Goal: Communication & Community: Connect with others

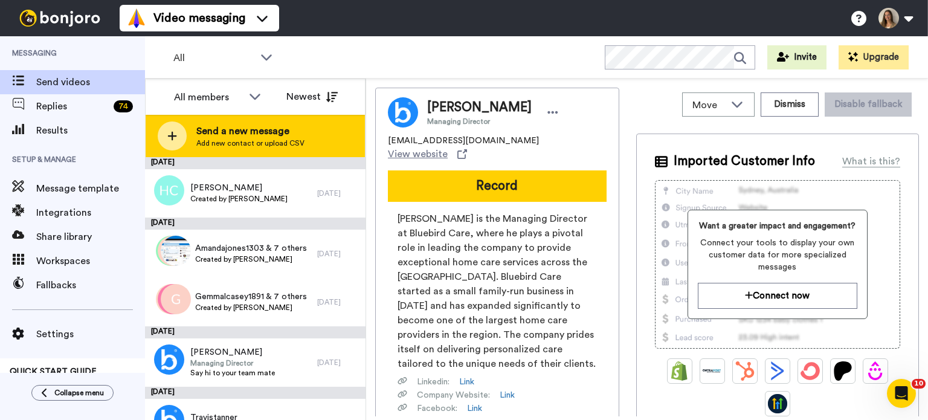
click at [240, 144] on span "Add new contact or upload CSV" at bounding box center [250, 143] width 108 height 10
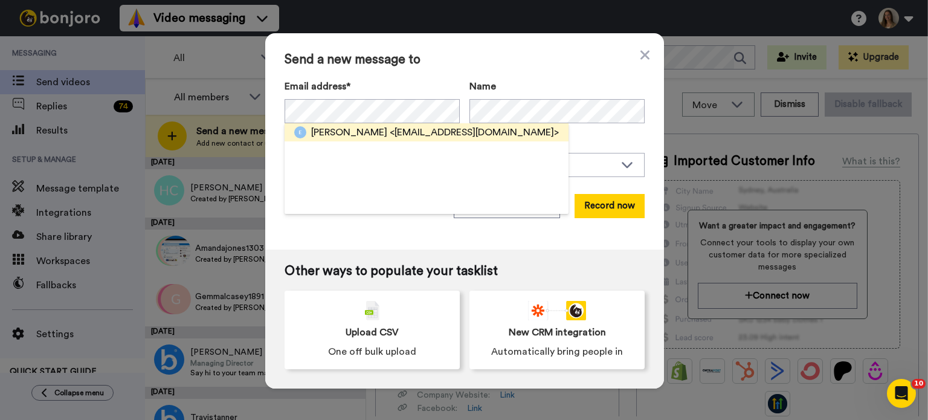
click at [390, 133] on span "<[EMAIL_ADDRESS][DOMAIN_NAME]>" at bounding box center [474, 132] width 169 height 14
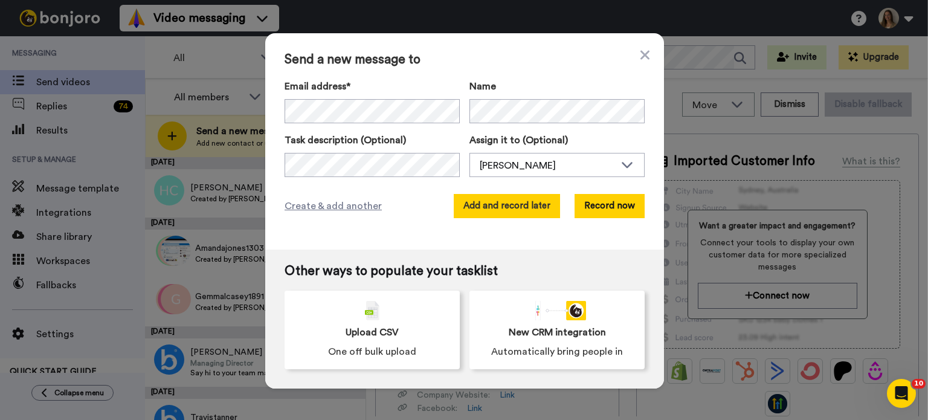
click at [534, 204] on button "Add and record later" at bounding box center [507, 206] width 106 height 24
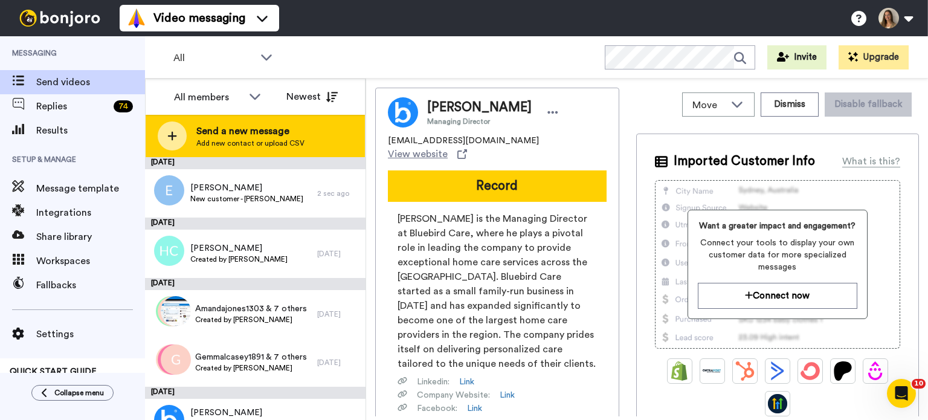
click at [264, 145] on span "Add new contact or upload CSV" at bounding box center [250, 143] width 108 height 10
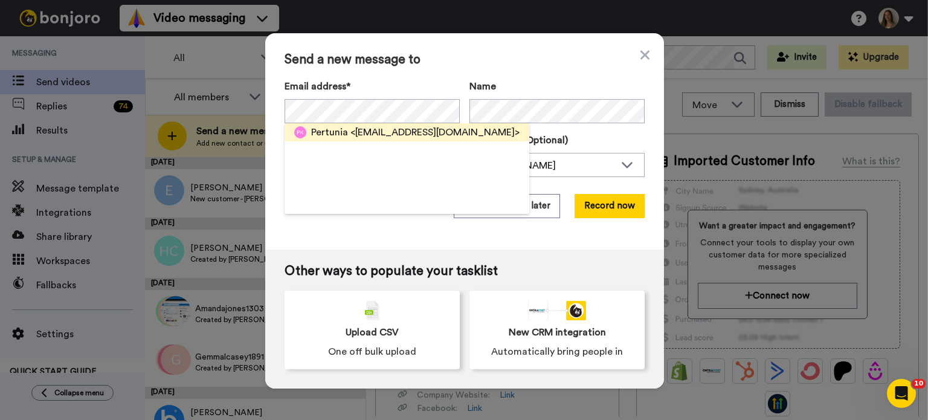
click at [380, 135] on span "<[EMAIL_ADDRESS][DOMAIN_NAME]>" at bounding box center [434, 132] width 169 height 14
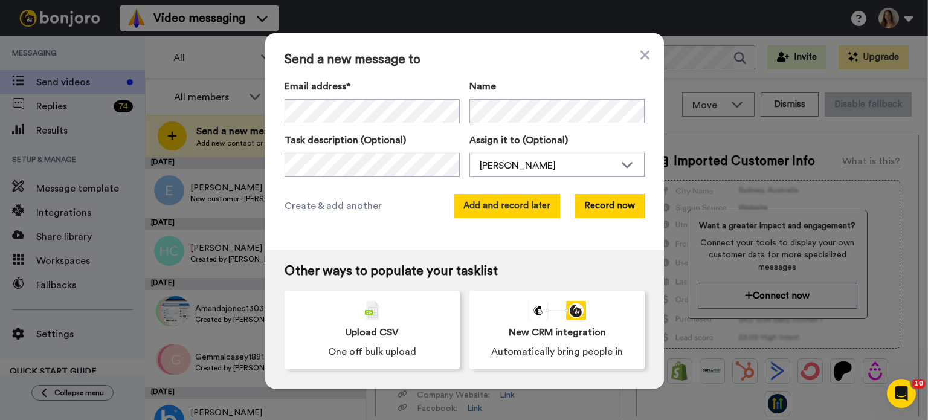
click at [522, 205] on button "Add and record later" at bounding box center [507, 206] width 106 height 24
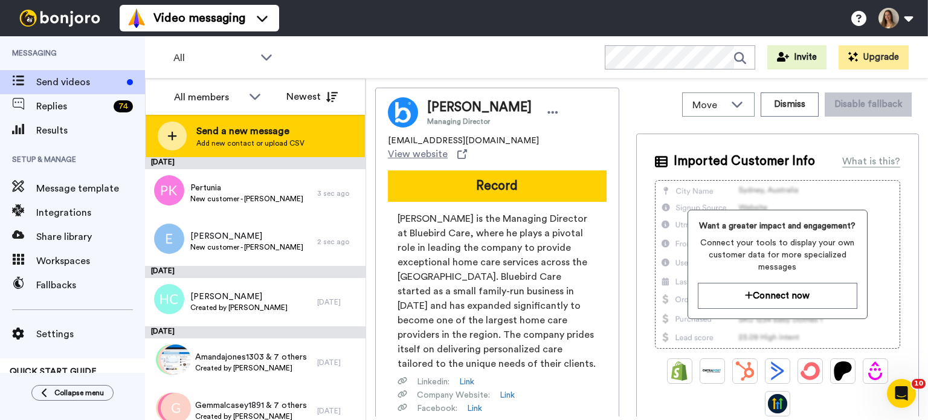
click at [267, 124] on span "Send a new message" at bounding box center [250, 131] width 108 height 14
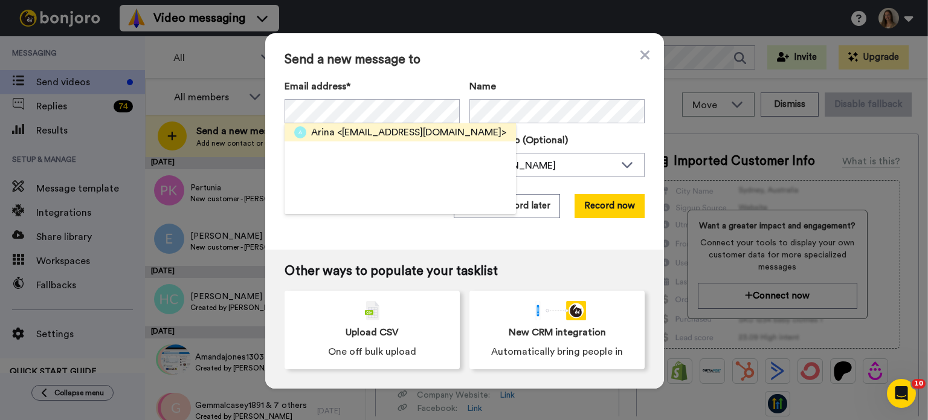
click at [348, 125] on span "<[EMAIL_ADDRESS][DOMAIN_NAME]>" at bounding box center [421, 132] width 169 height 14
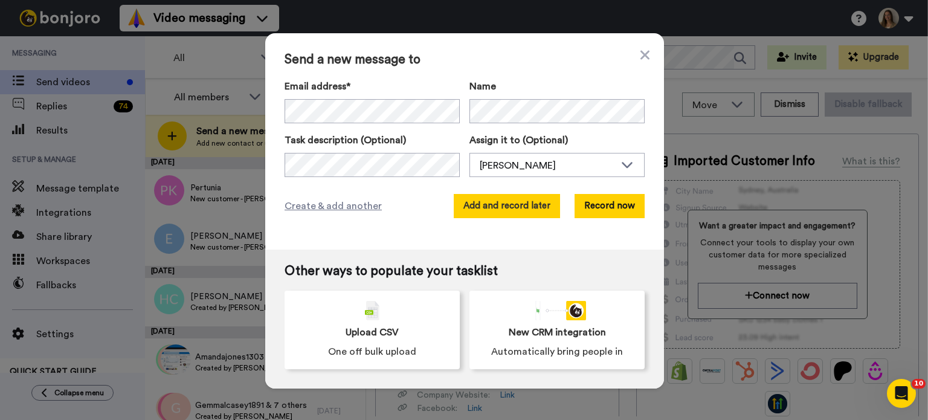
click at [515, 209] on button "Add and record later" at bounding box center [507, 206] width 106 height 24
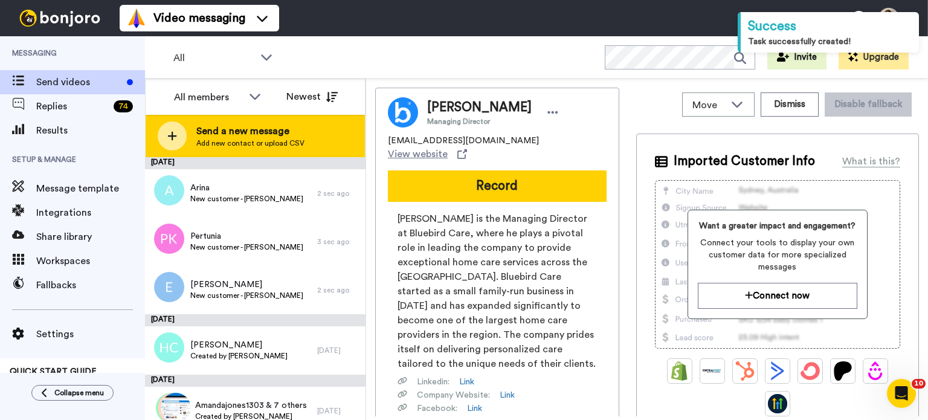
click at [254, 132] on span "Send a new message" at bounding box center [250, 131] width 108 height 14
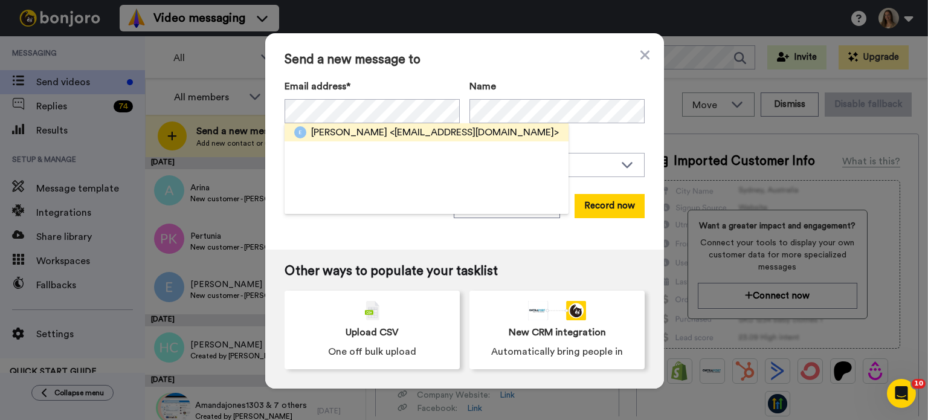
click at [390, 133] on span "<[EMAIL_ADDRESS][DOMAIN_NAME]>" at bounding box center [474, 132] width 169 height 14
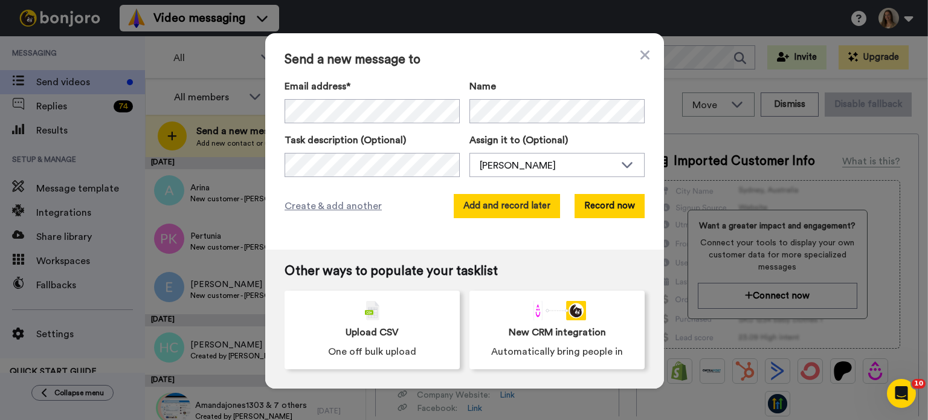
click at [505, 207] on button "Add and record later" at bounding box center [507, 206] width 106 height 24
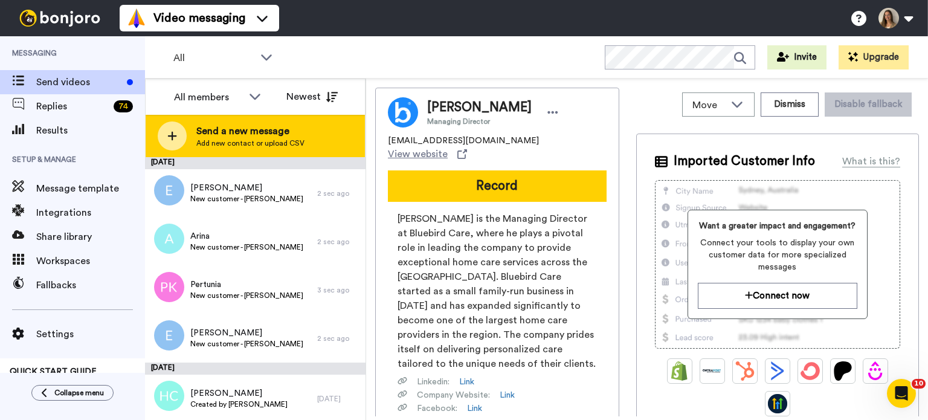
click at [255, 128] on span "Send a new message" at bounding box center [250, 131] width 108 height 14
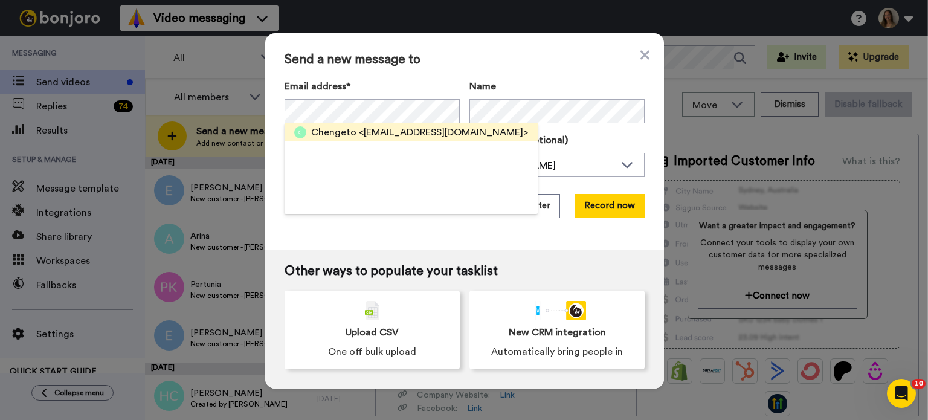
click at [387, 130] on span "<[EMAIL_ADDRESS][DOMAIN_NAME]>" at bounding box center [443, 132] width 169 height 14
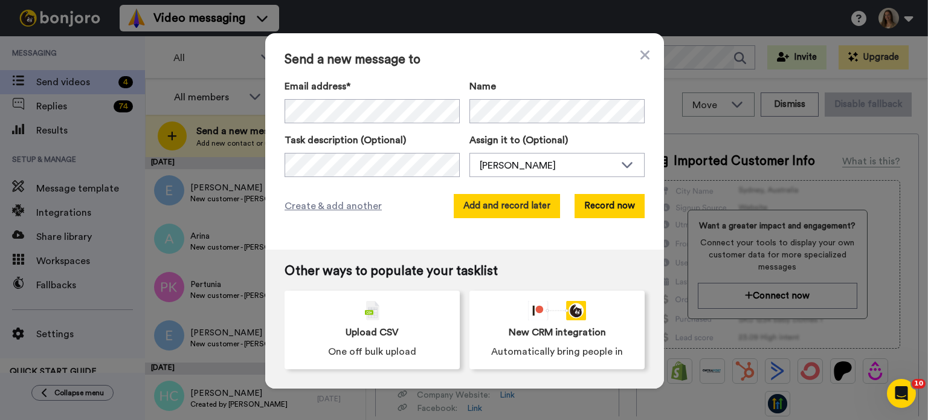
click at [533, 199] on button "Add and record later" at bounding box center [507, 206] width 106 height 24
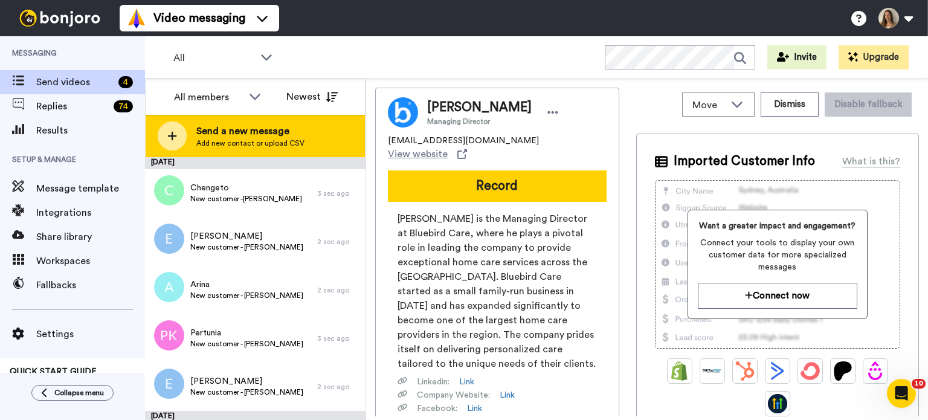
click at [273, 135] on span "Send a new message" at bounding box center [250, 131] width 108 height 14
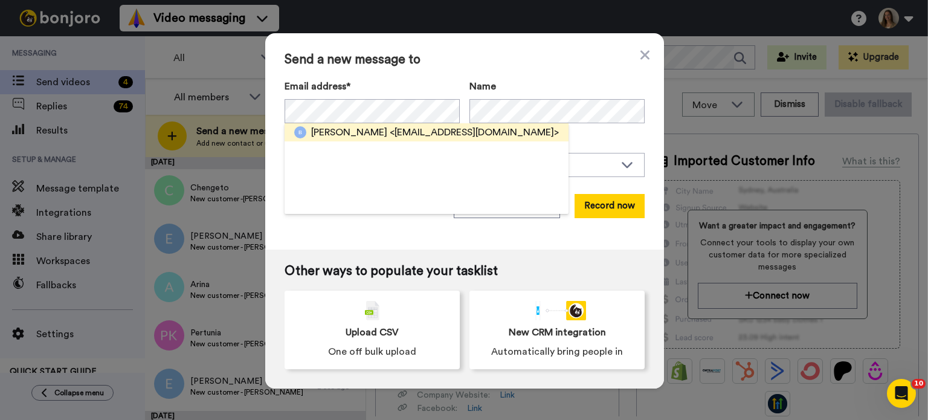
click at [331, 125] on span "[PERSON_NAME]" at bounding box center [349, 132] width 76 height 14
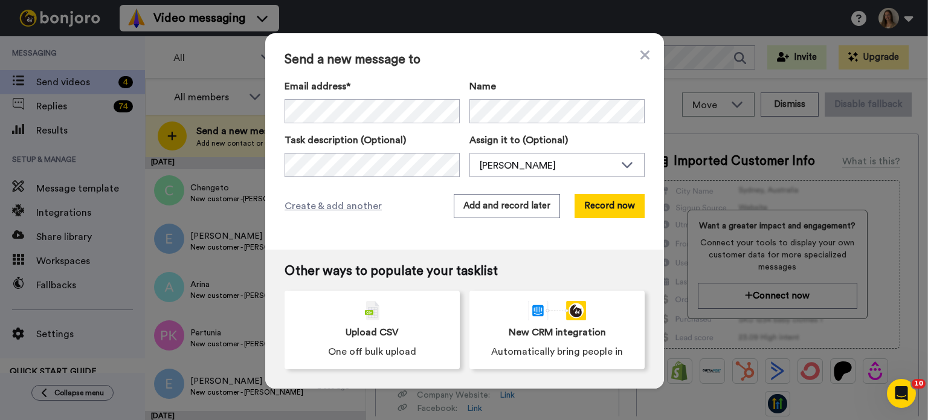
click at [328, 151] on div "Task description (Optional)" at bounding box center [371, 155] width 175 height 44
click at [556, 205] on button "Add and record later" at bounding box center [507, 206] width 106 height 24
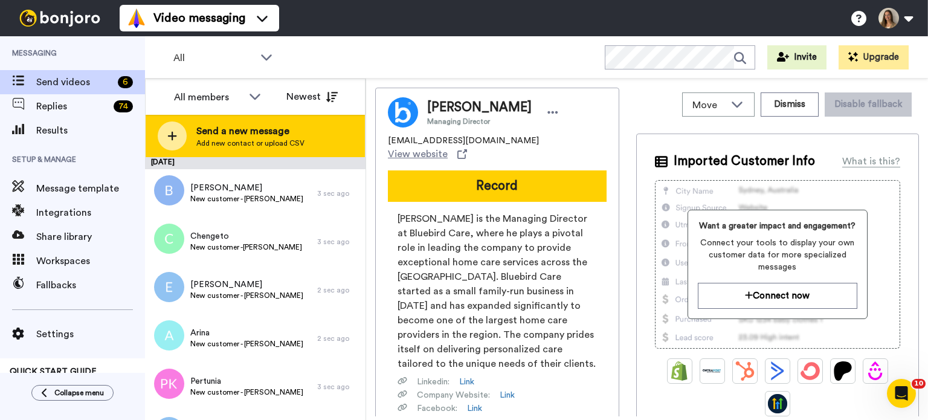
click at [260, 123] on div "Send a new message Add new contact or upload CSV" at bounding box center [255, 136] width 219 height 42
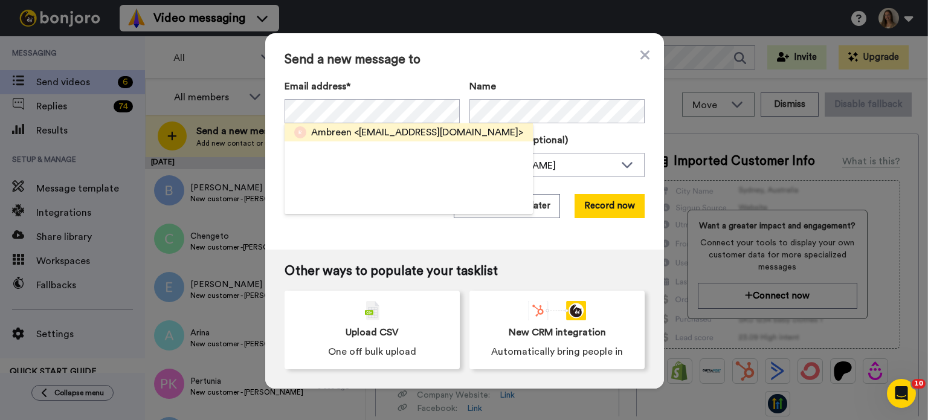
click at [335, 134] on span "Ambreen" at bounding box center [331, 132] width 40 height 14
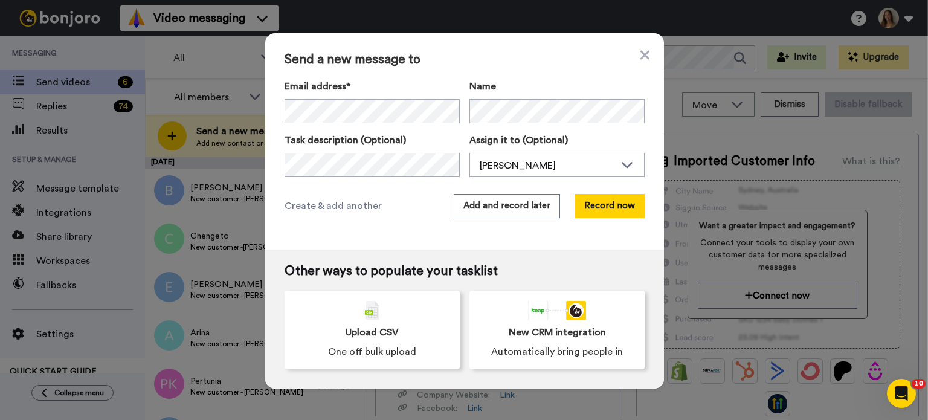
click at [335, 147] on div "Task description (Optional)" at bounding box center [371, 155] width 175 height 44
click at [517, 205] on button "Add and record later" at bounding box center [507, 206] width 106 height 24
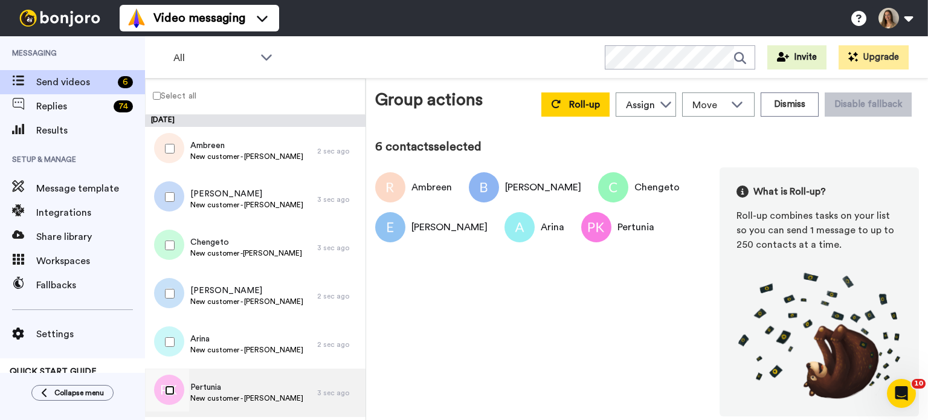
scroll to position [60, 0]
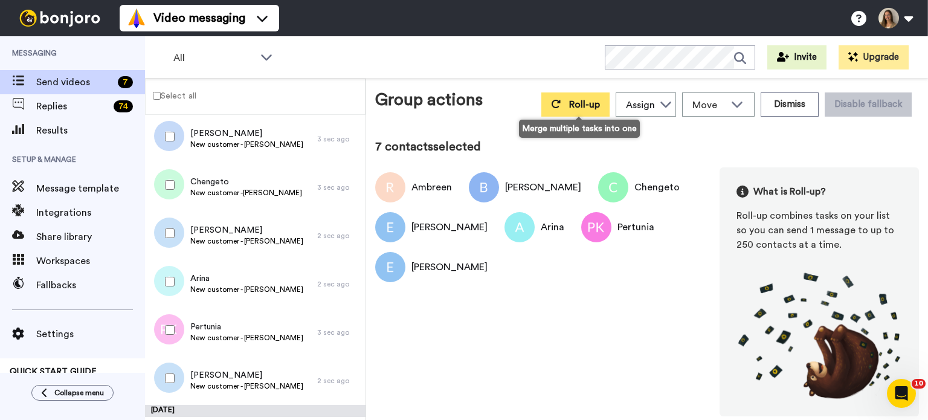
click at [570, 113] on button "Roll-up" at bounding box center [575, 104] width 68 height 24
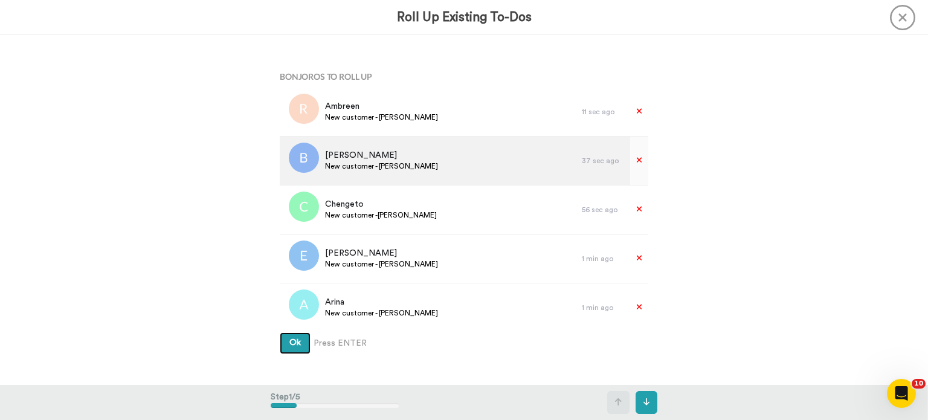
click at [280, 332] on button "Ok" at bounding box center [295, 343] width 31 height 22
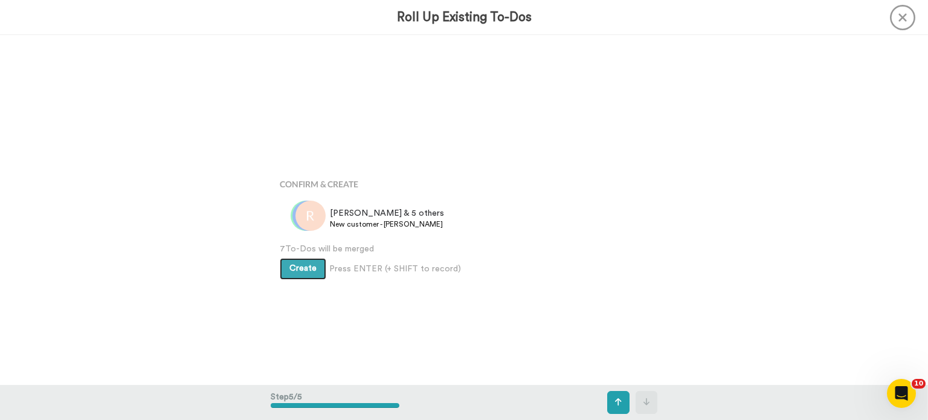
scroll to position [1397, 0]
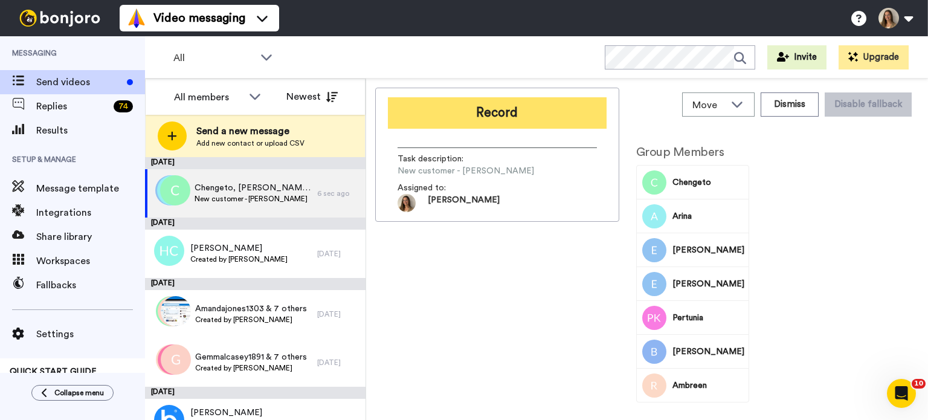
click at [519, 111] on button "Record" at bounding box center [497, 112] width 219 height 31
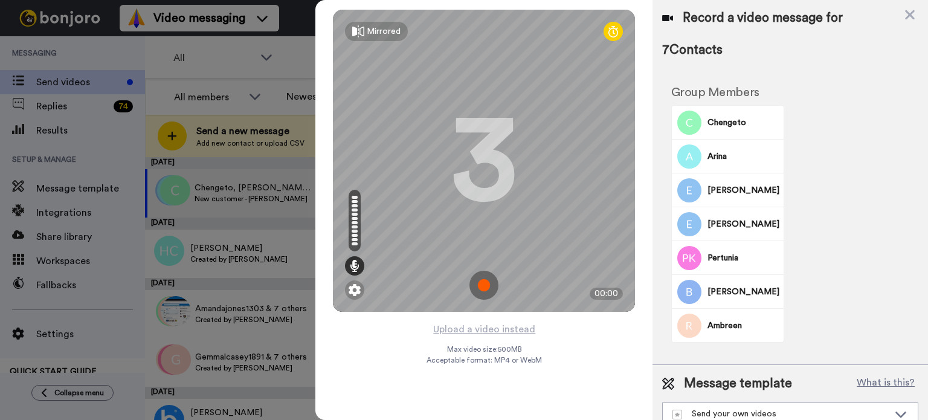
click at [477, 291] on img at bounding box center [483, 285] width 29 height 29
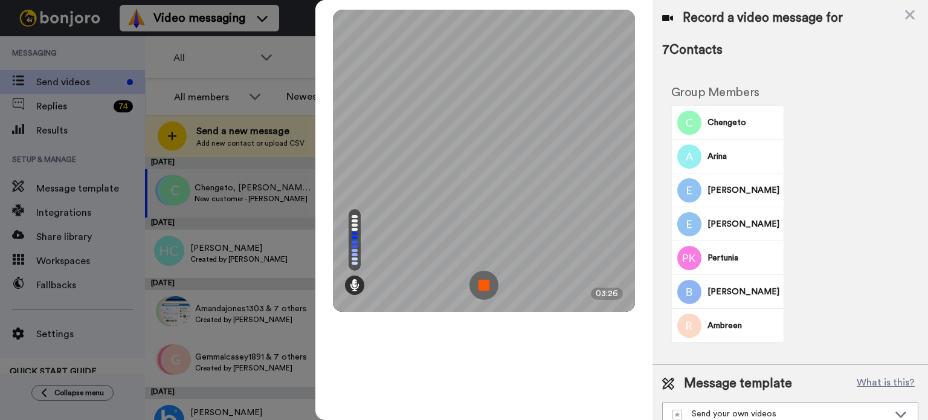
click at [481, 282] on img at bounding box center [483, 285] width 29 height 29
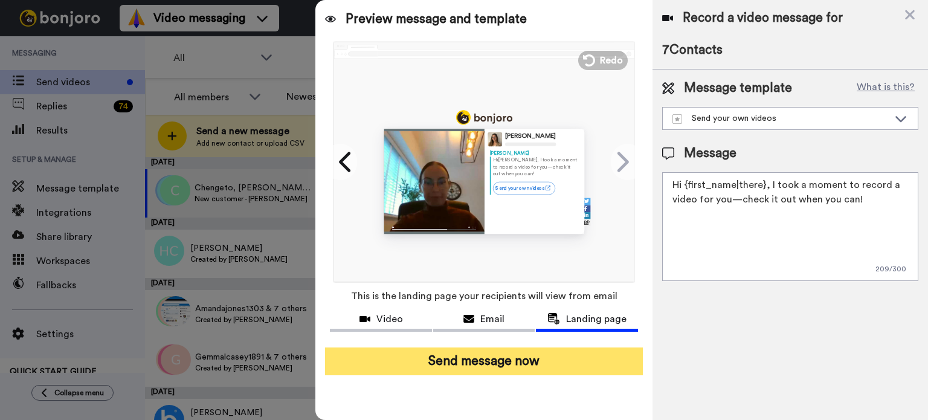
click at [484, 364] on button "Send message now" at bounding box center [484, 361] width 318 height 28
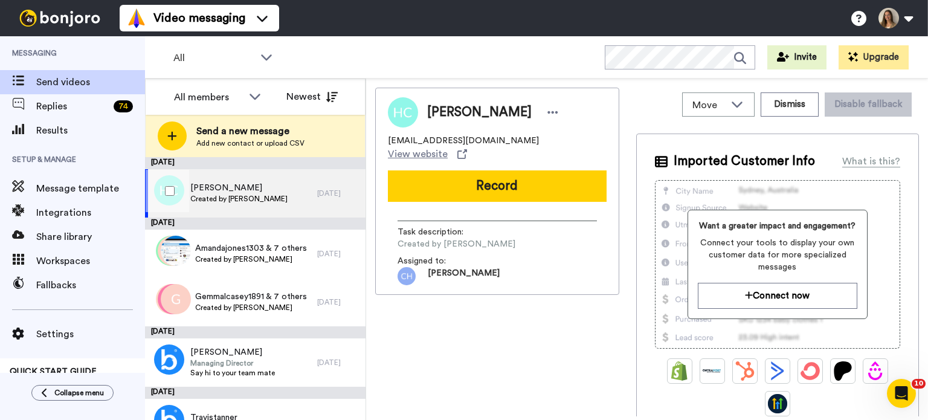
click at [284, 203] on div "Holly Cook Created by Chloe Hardy" at bounding box center [231, 193] width 172 height 48
